Goal: Task Accomplishment & Management: Manage account settings

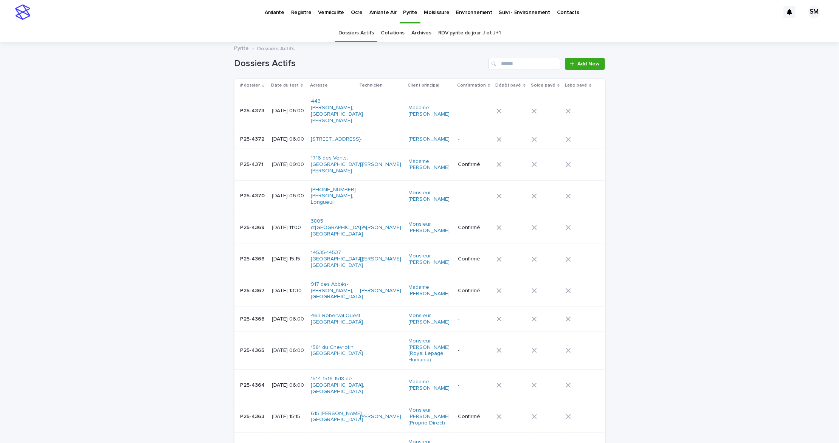
click at [387, 32] on link "Cotations" at bounding box center [393, 33] width 24 height 18
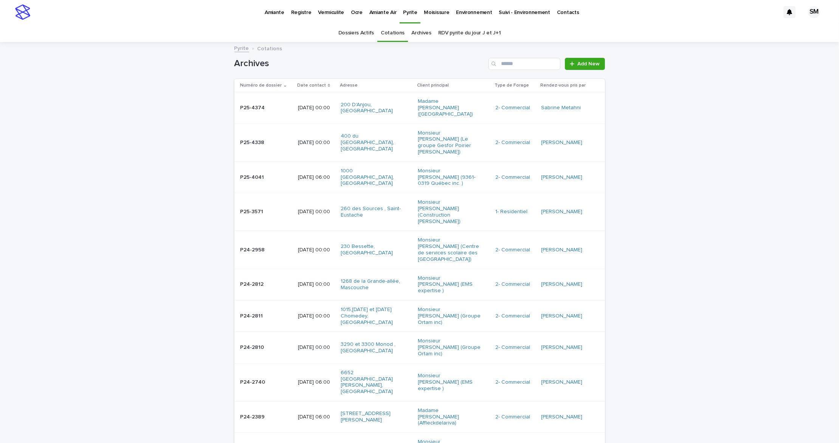
click at [246, 112] on td "P25-4374 P25-4374" at bounding box center [264, 107] width 60 height 31
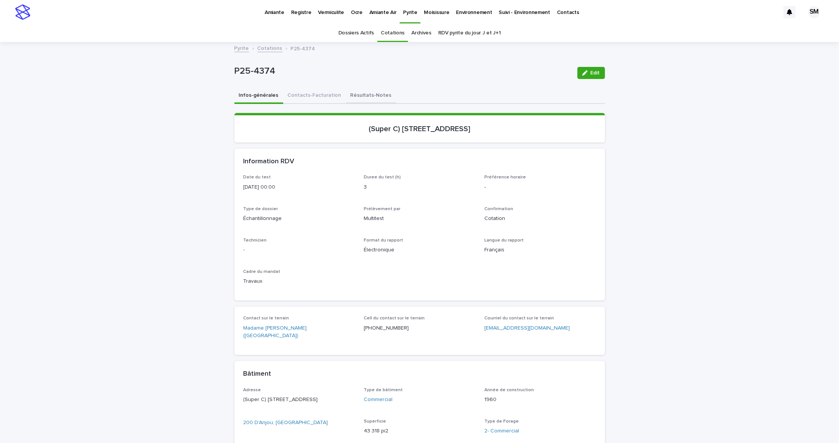
click at [356, 97] on button "Résultats-Notes" at bounding box center [371, 96] width 50 height 16
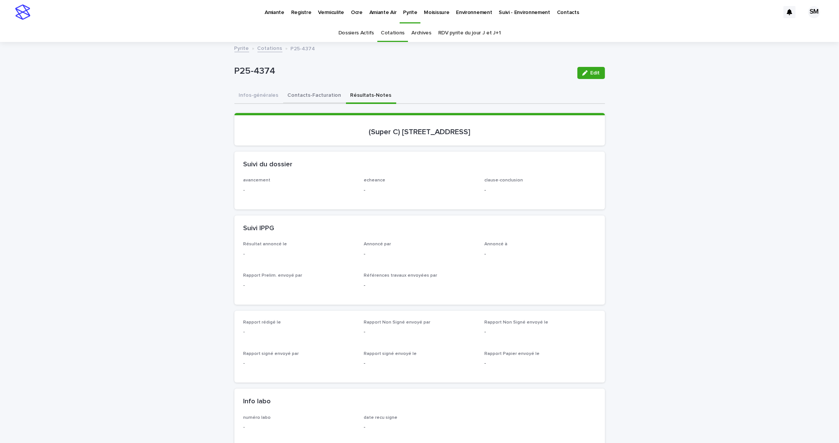
click at [309, 92] on button "Contacts-Facturation" at bounding box center [314, 96] width 63 height 16
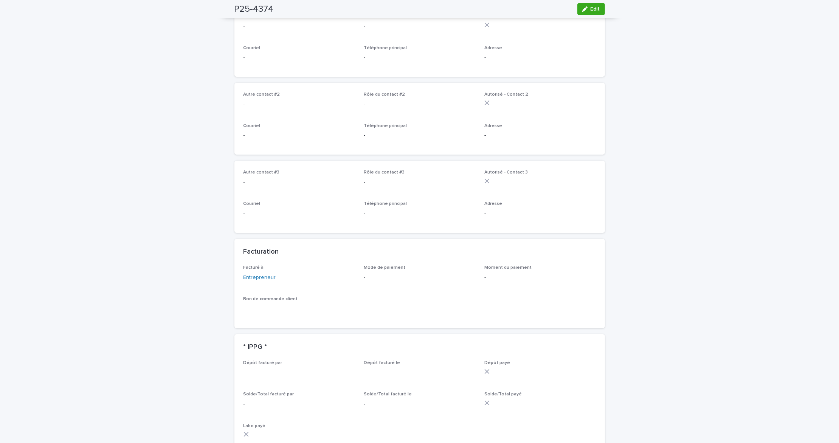
scroll to position [352, 0]
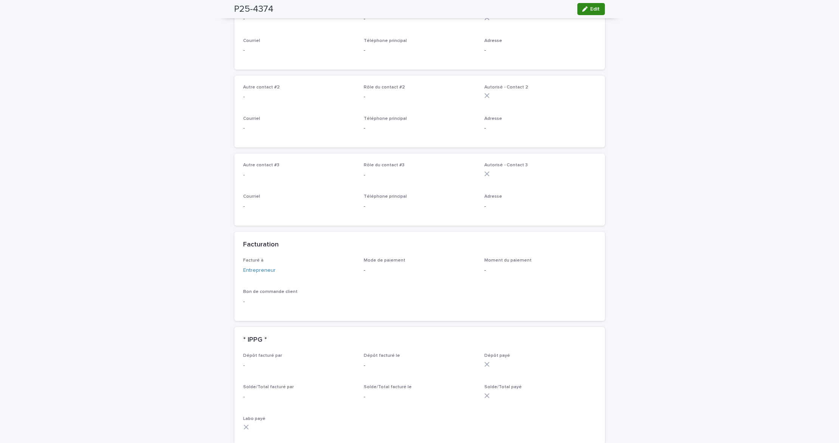
click at [585, 8] on div "button" at bounding box center [586, 8] width 8 height 5
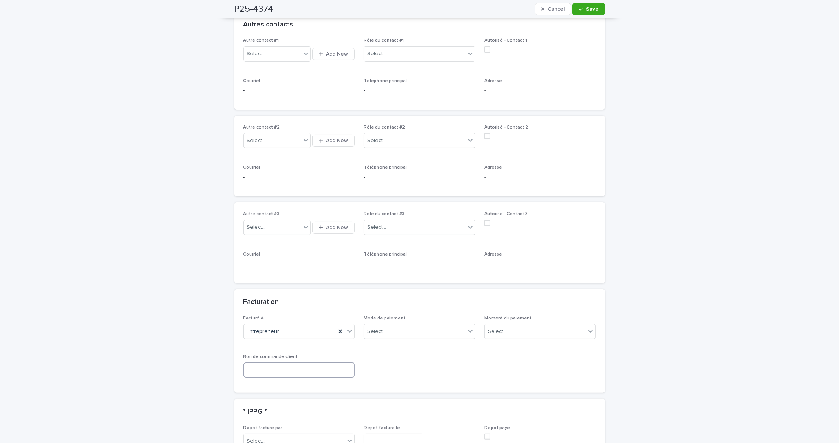
click at [264, 369] on input at bounding box center [298, 369] width 111 height 15
type input "*****"
click at [586, 11] on span "Save" at bounding box center [592, 8] width 12 height 5
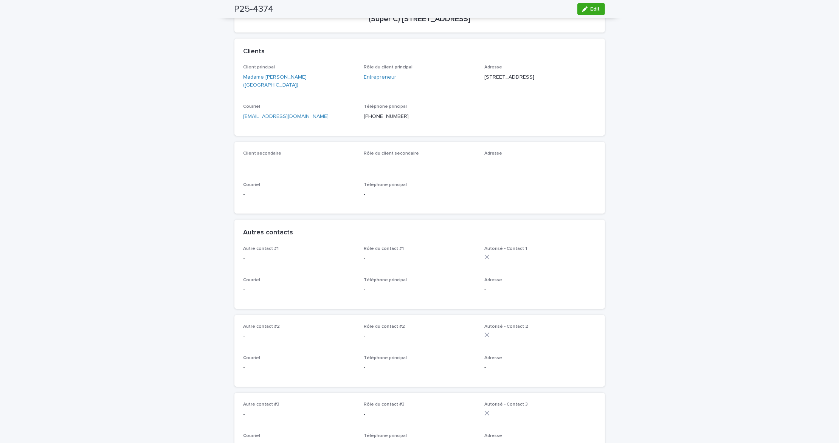
scroll to position [0, 0]
